Goal: Task Accomplishment & Management: Use online tool/utility

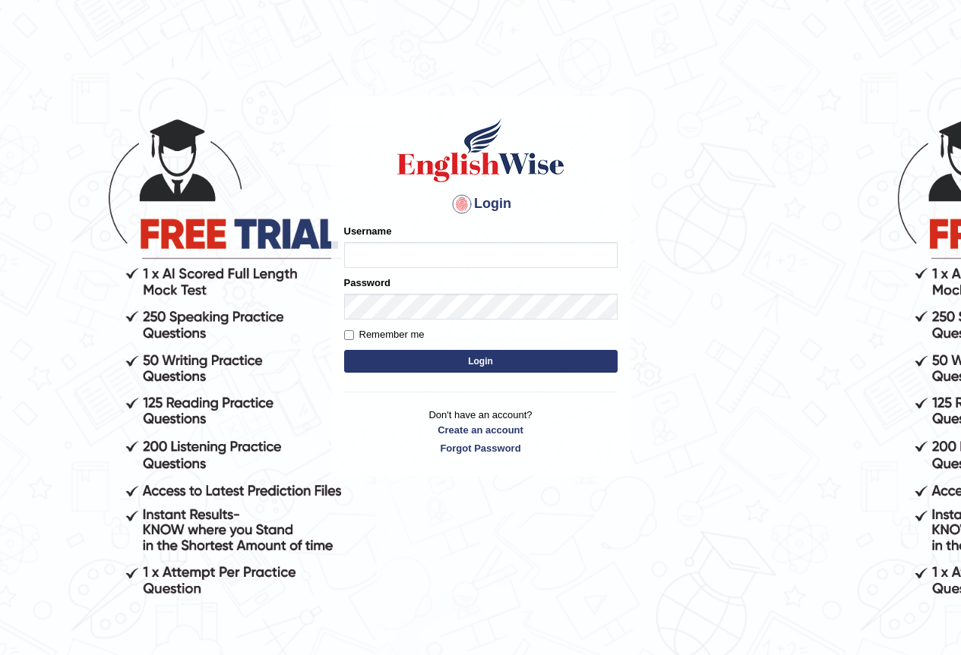
click at [425, 251] on input "Username" at bounding box center [480, 255] width 273 height 26
type input "JoanLibarra"
click at [530, 371] on button "Login" at bounding box center [480, 361] width 273 height 23
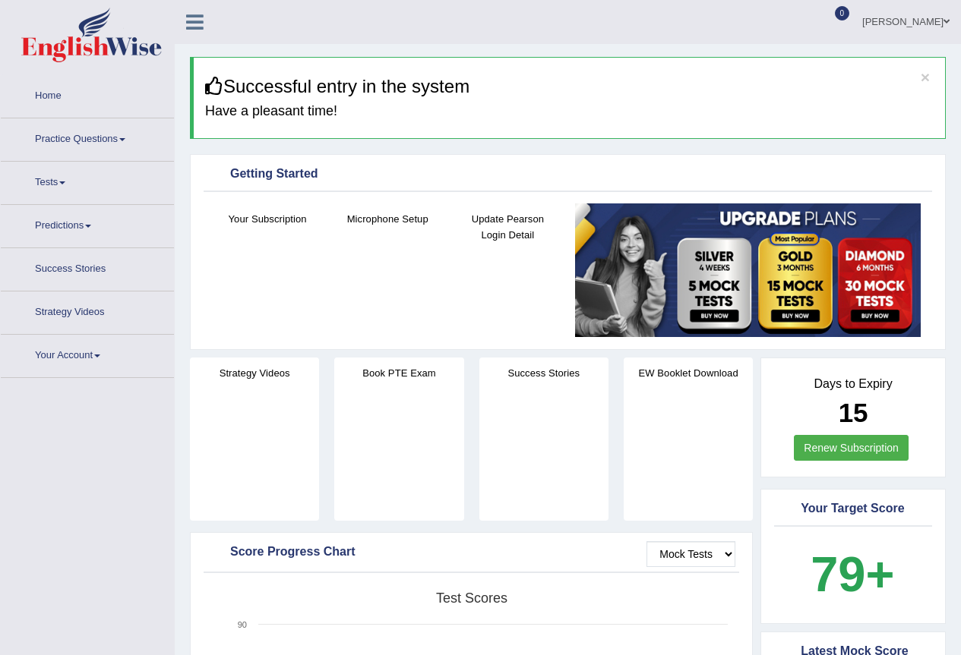
click at [385, 270] on div "Microphone Setup" at bounding box center [387, 253] width 105 height 99
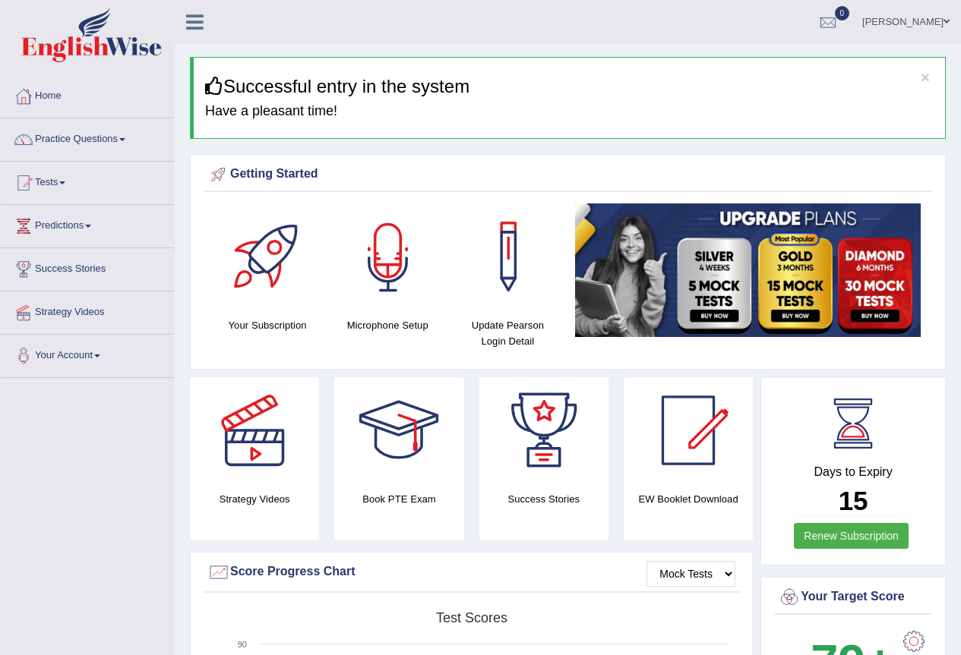
click at [376, 254] on div at bounding box center [388, 257] width 106 height 106
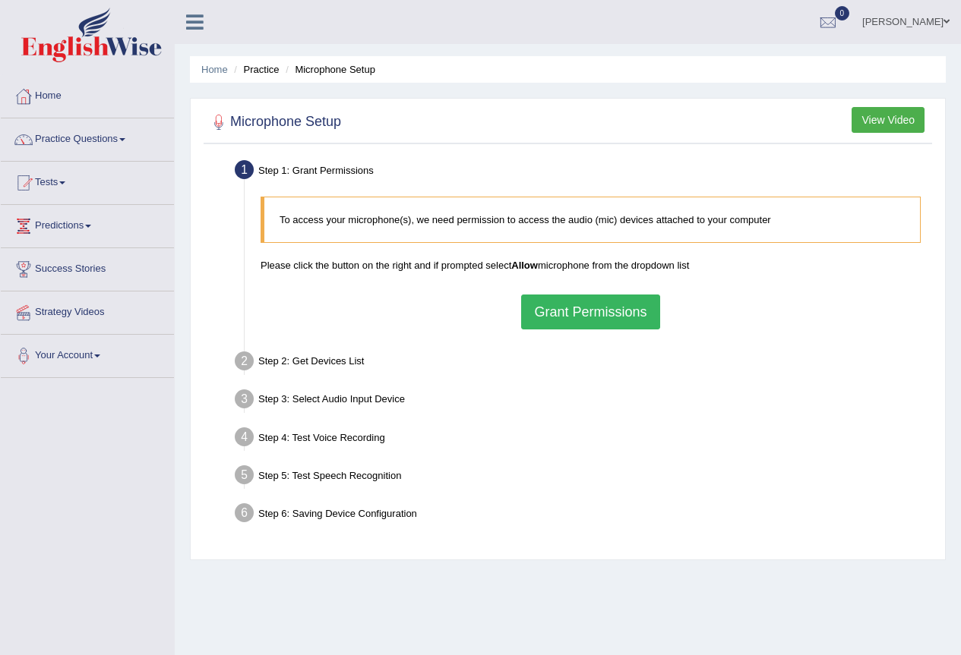
click at [608, 302] on button "Grant Permissions" at bounding box center [590, 312] width 138 height 35
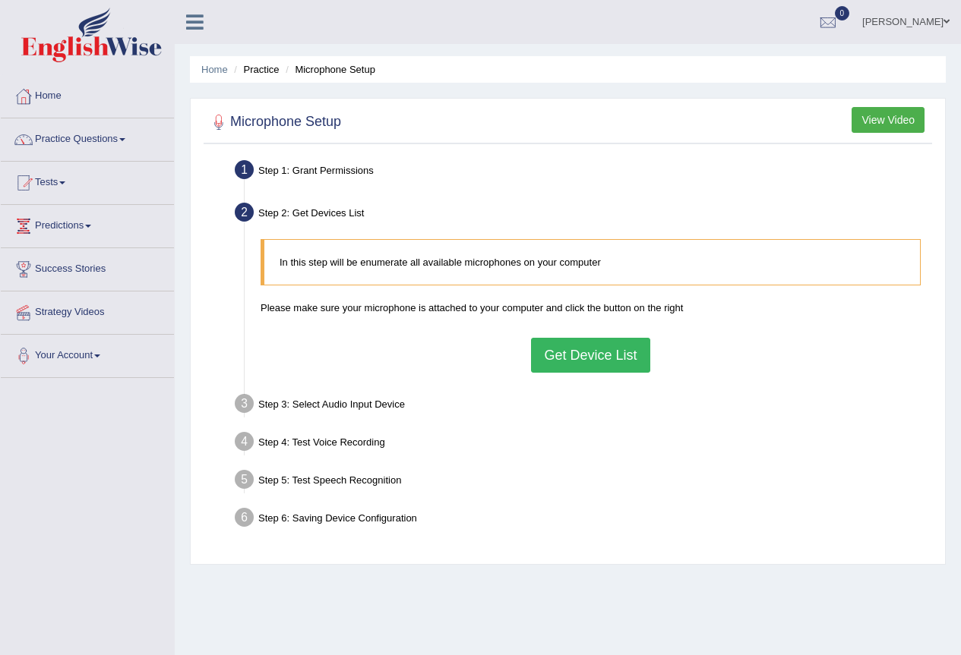
click at [562, 358] on button "Get Device List" at bounding box center [590, 355] width 118 height 35
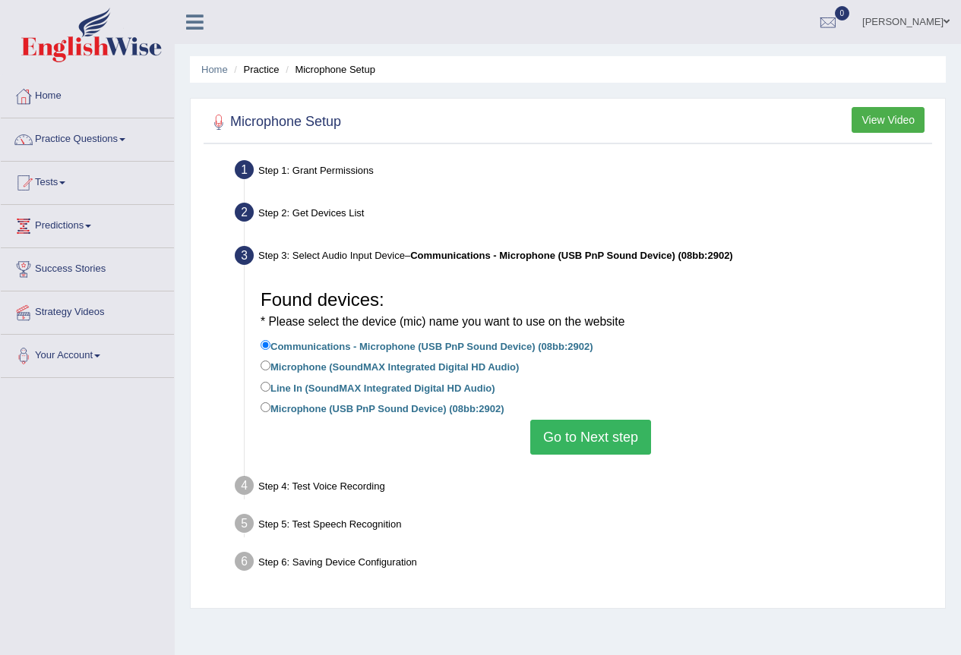
click at [595, 445] on button "Go to Next step" at bounding box center [590, 437] width 121 height 35
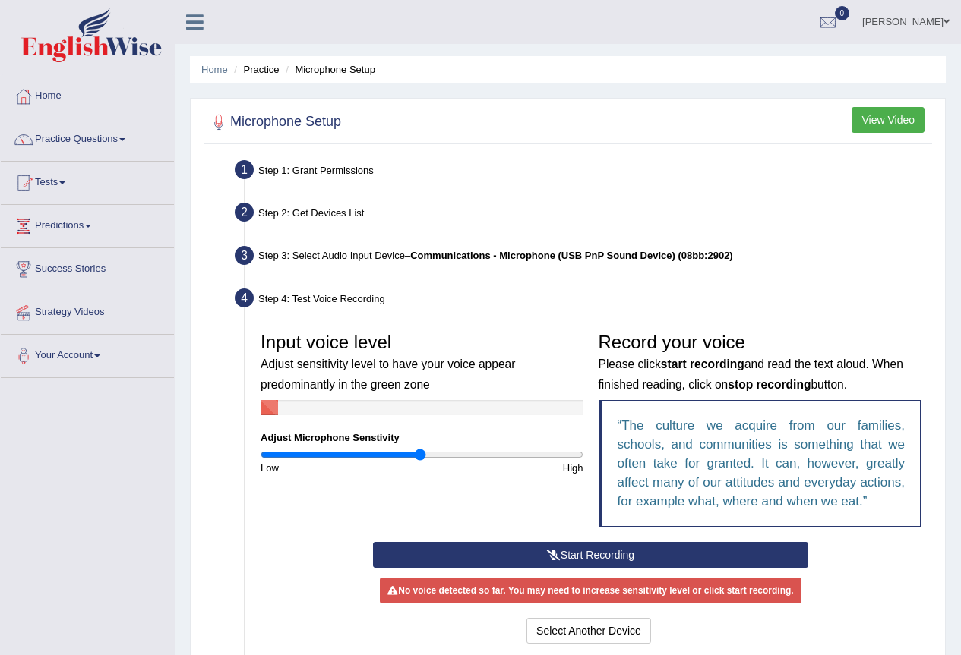
click at [633, 542] on button "Start Recording" at bounding box center [590, 555] width 435 height 26
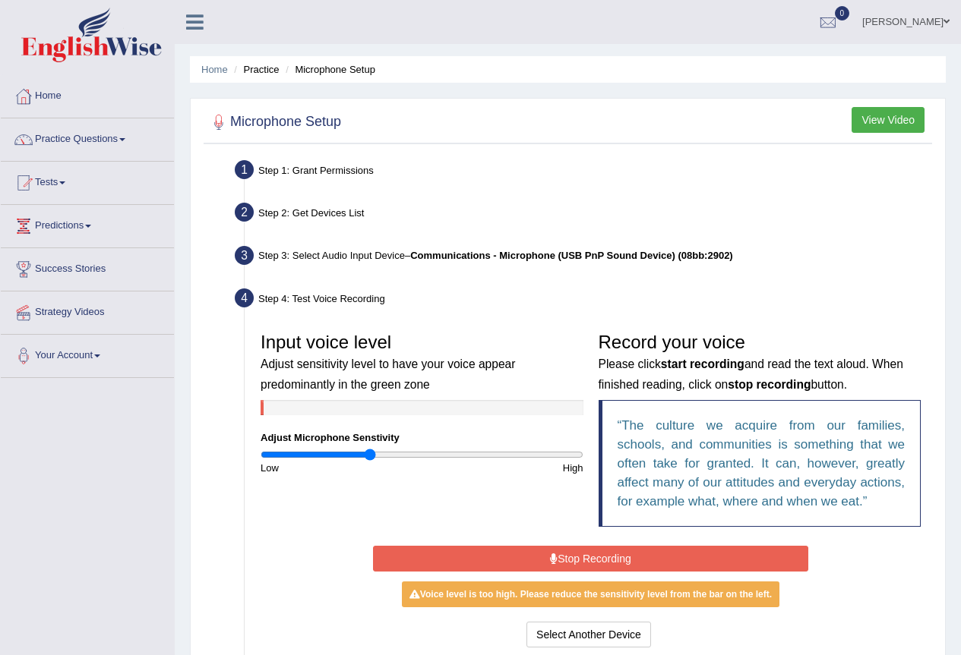
type input "0.68"
click at [371, 459] on input "range" at bounding box center [421, 455] width 323 height 12
